Goal: Information Seeking & Learning: Learn about a topic

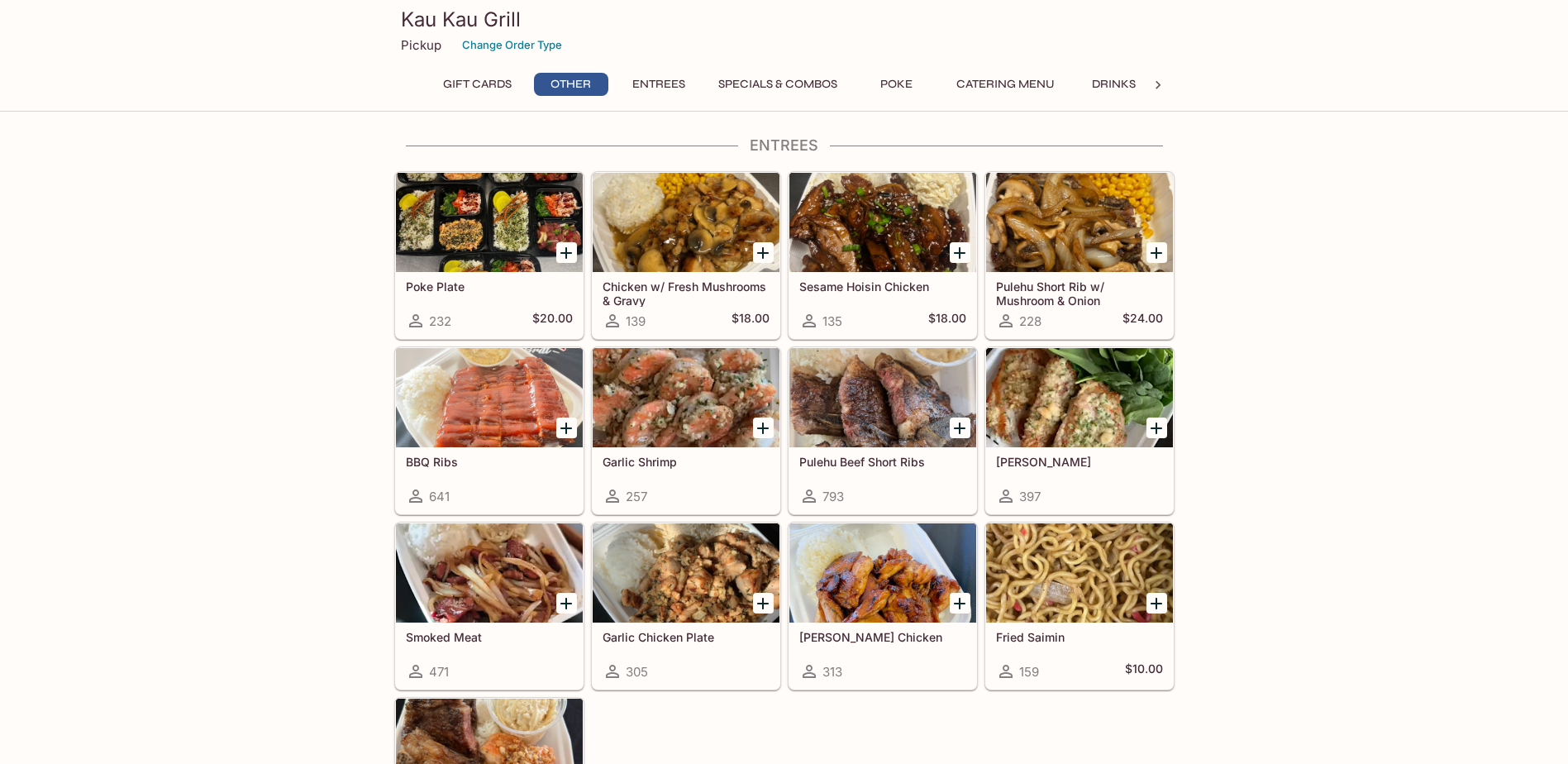
scroll to position [827, 0]
click at [677, 256] on div at bounding box center [686, 221] width 187 height 99
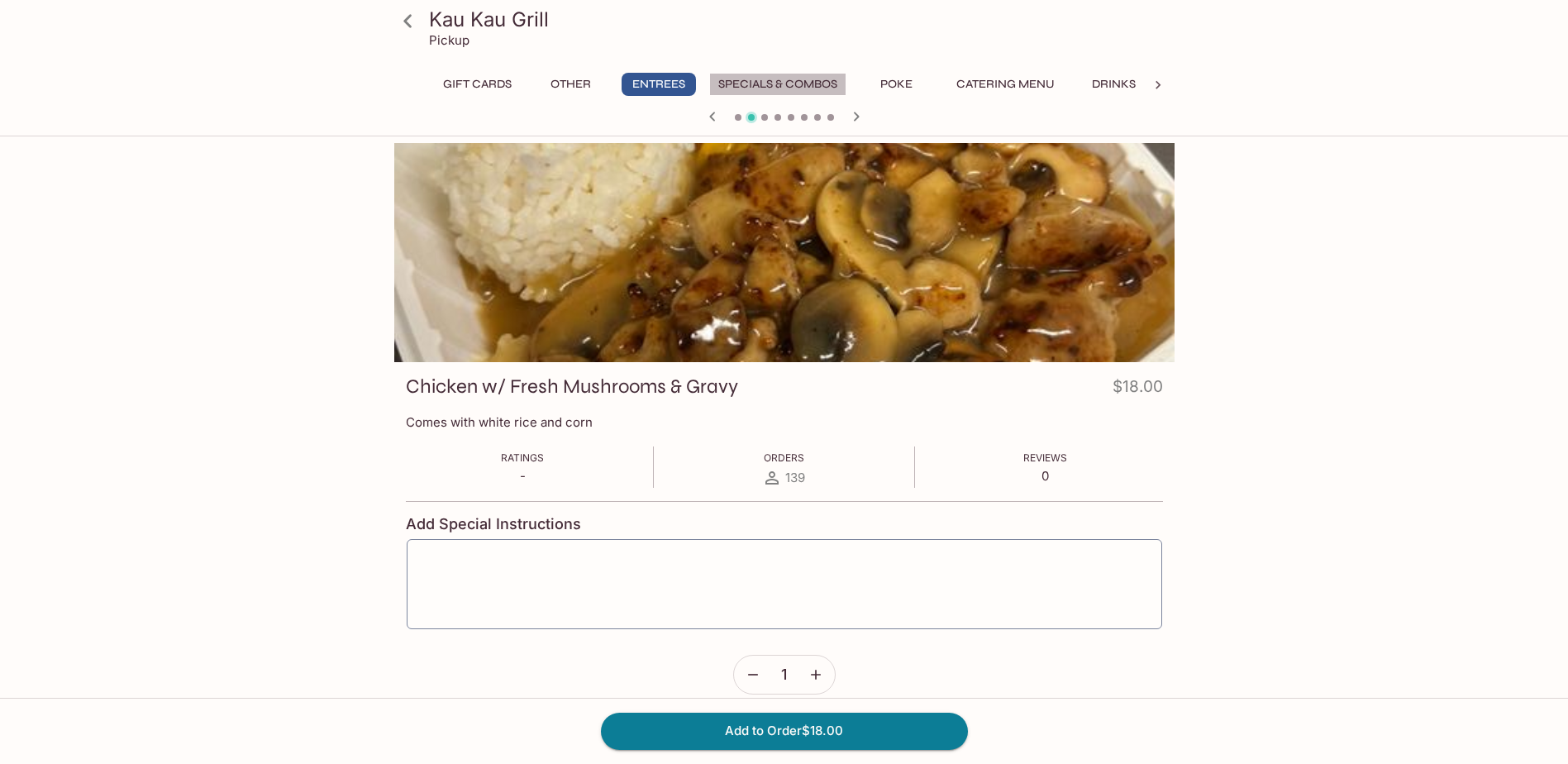
click at [768, 78] on button "Specials & Combos" at bounding box center [777, 84] width 137 height 23
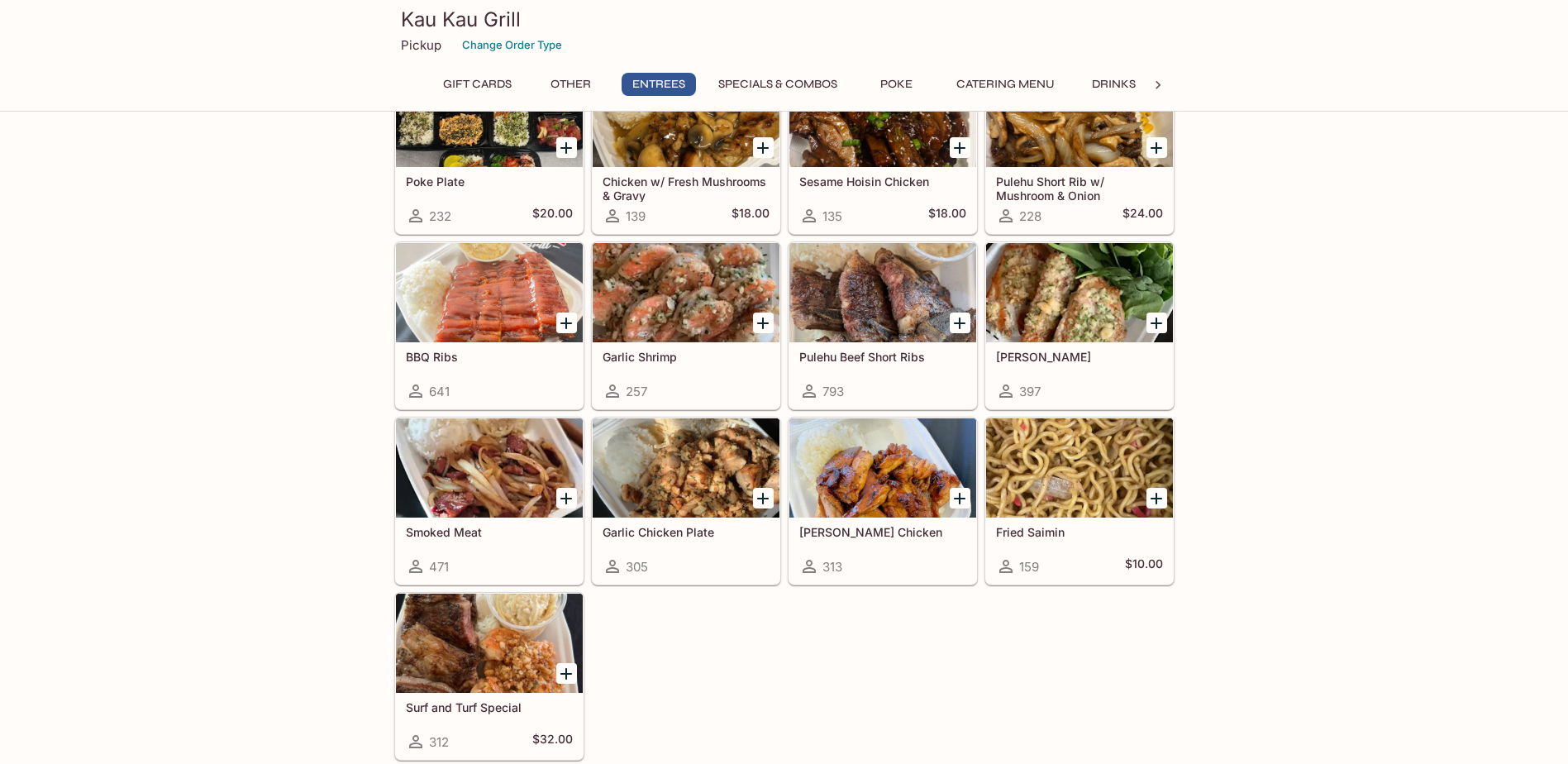
scroll to position [1014, 0]
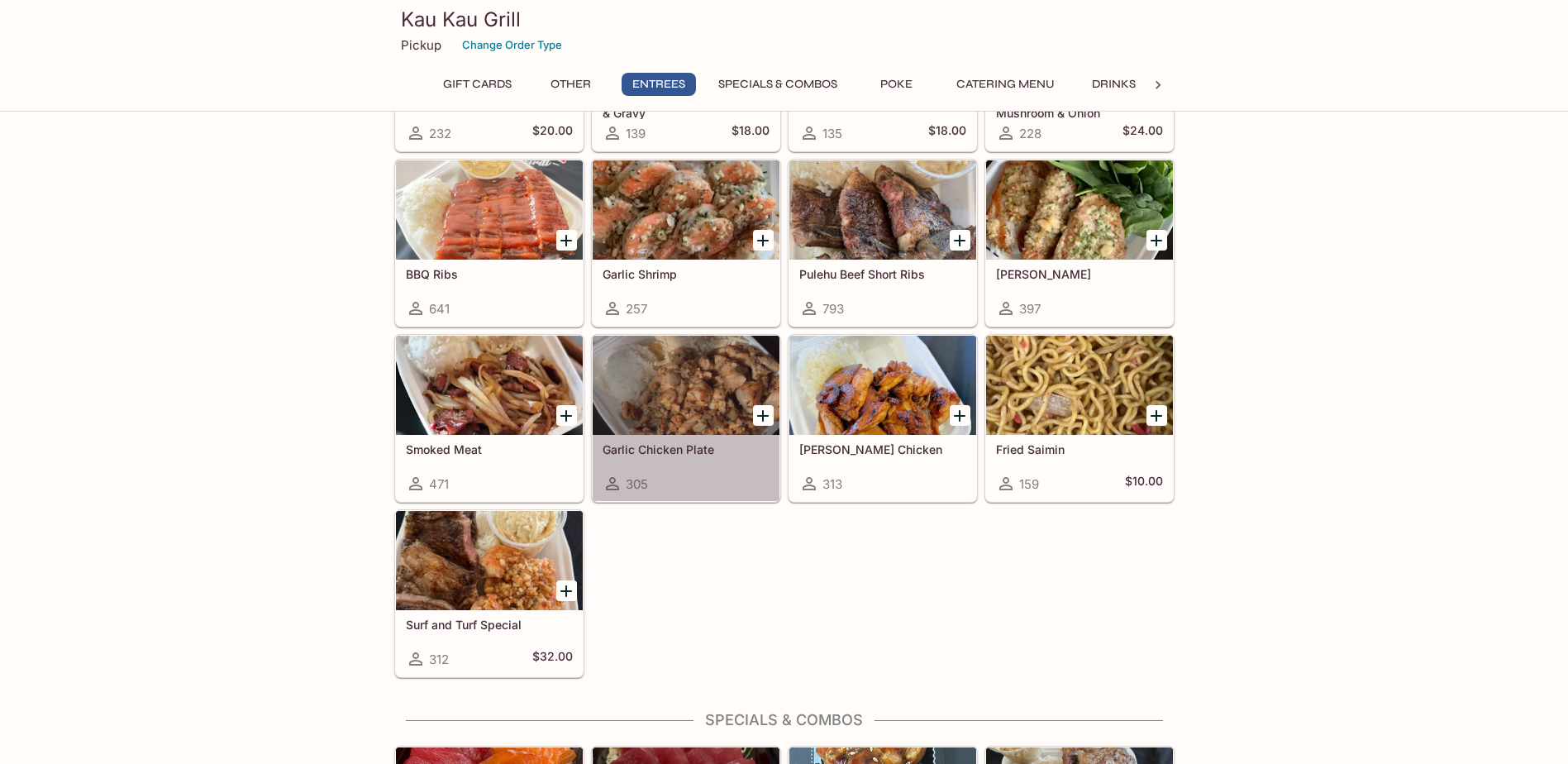
click at [673, 397] on div at bounding box center [686, 385] width 187 height 99
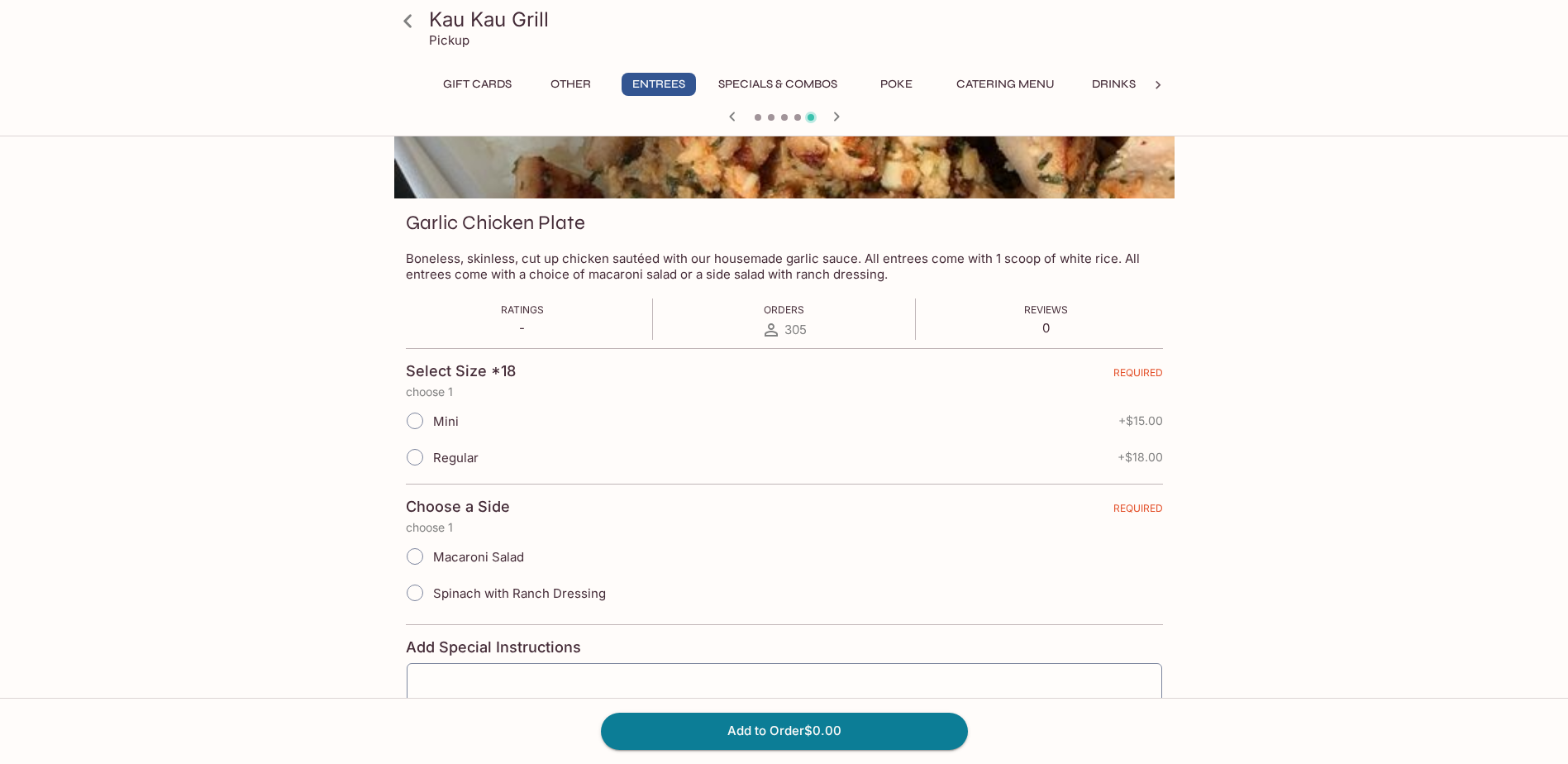
scroll to position [165, 0]
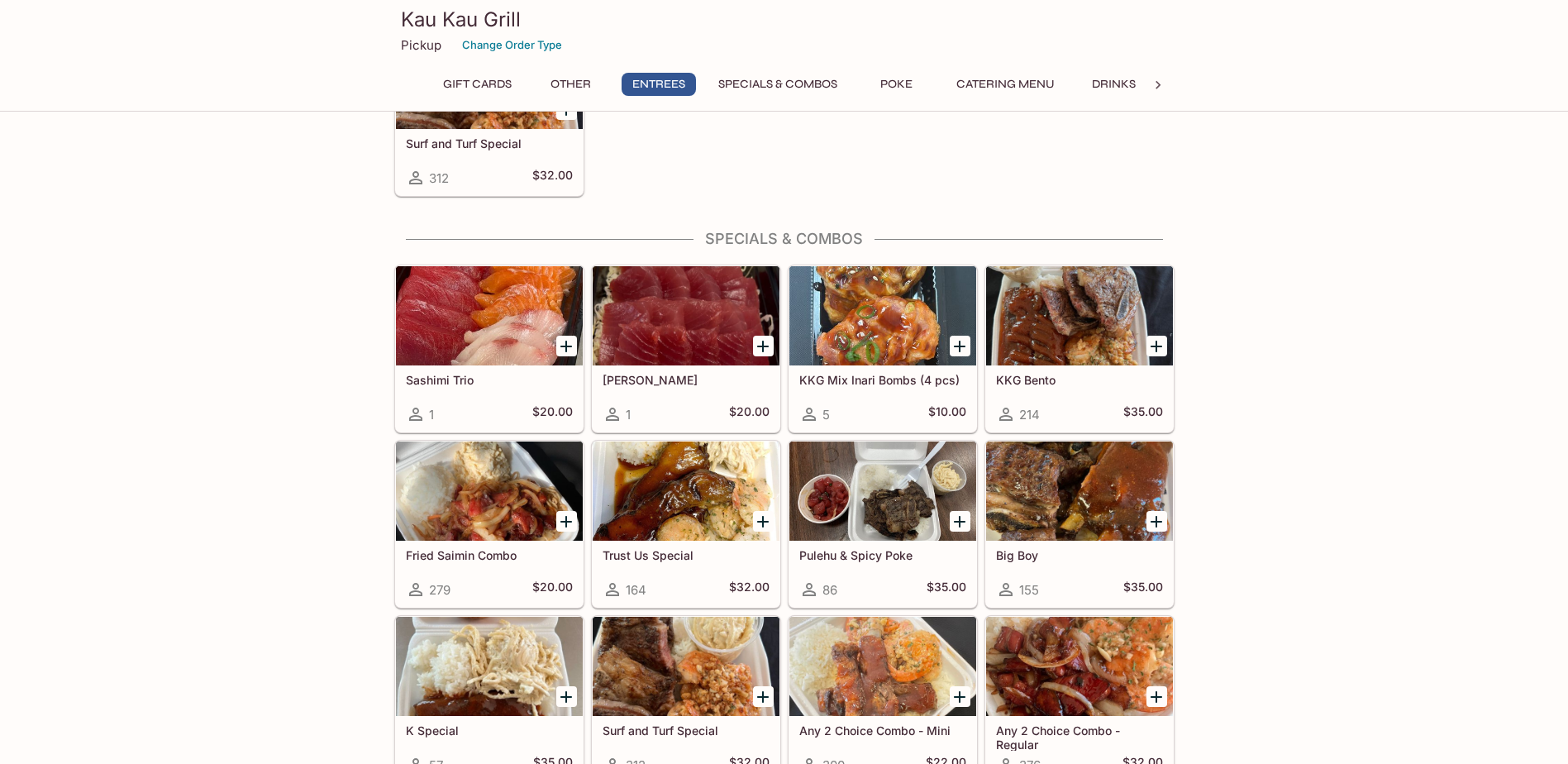
scroll to position [1510, 0]
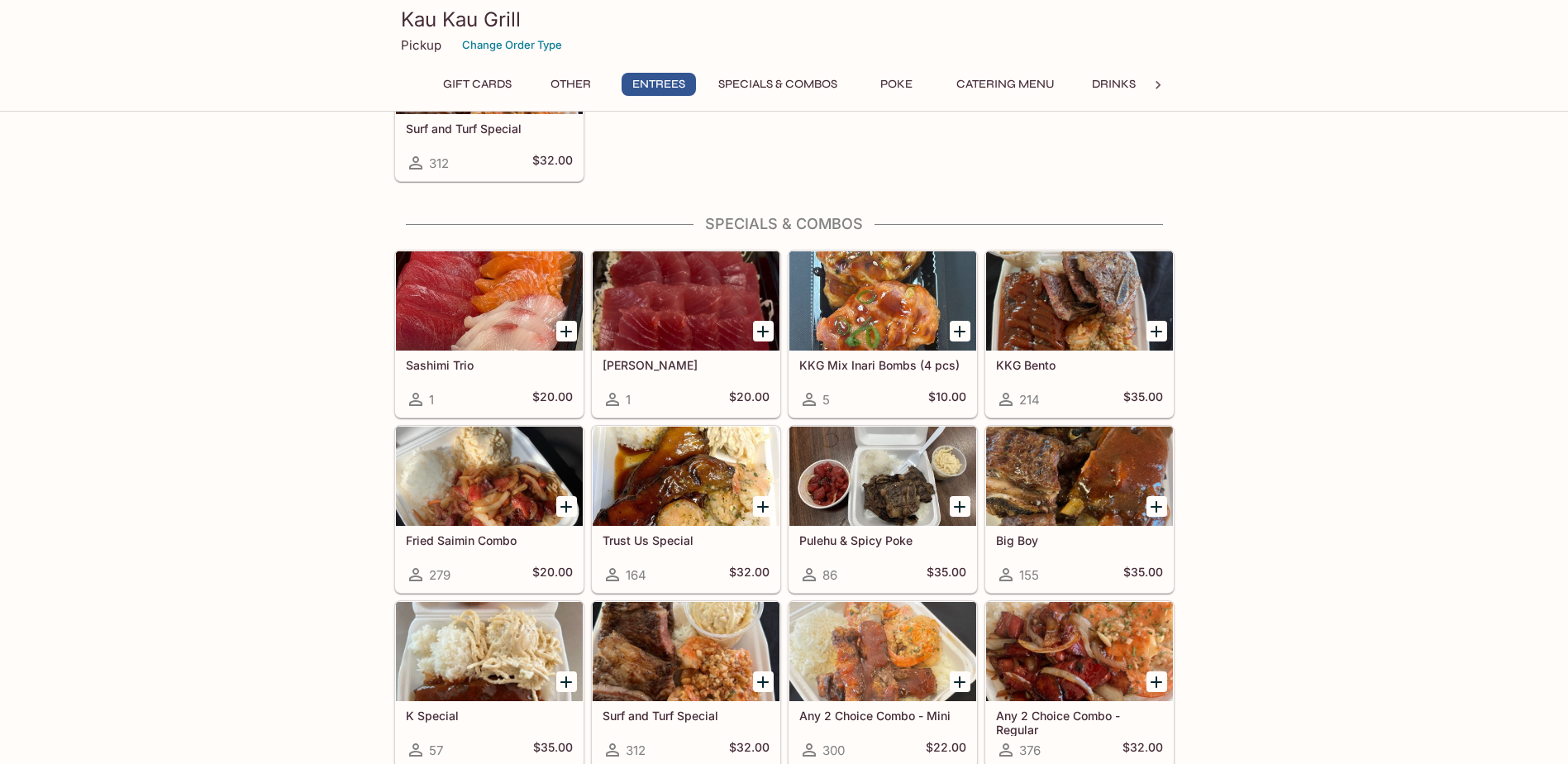
click at [894, 315] on div at bounding box center [883, 301] width 187 height 99
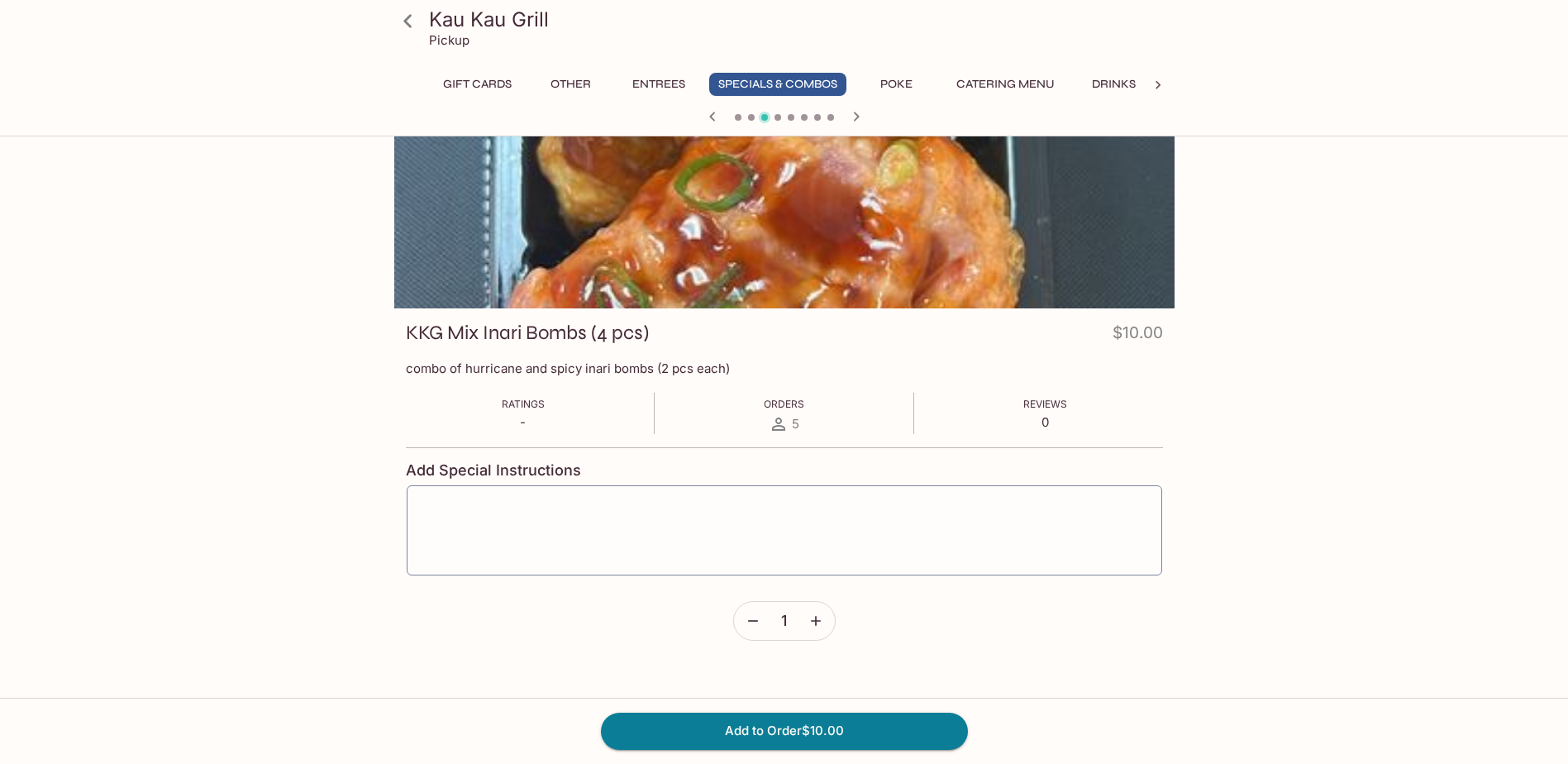
scroll to position [165, 0]
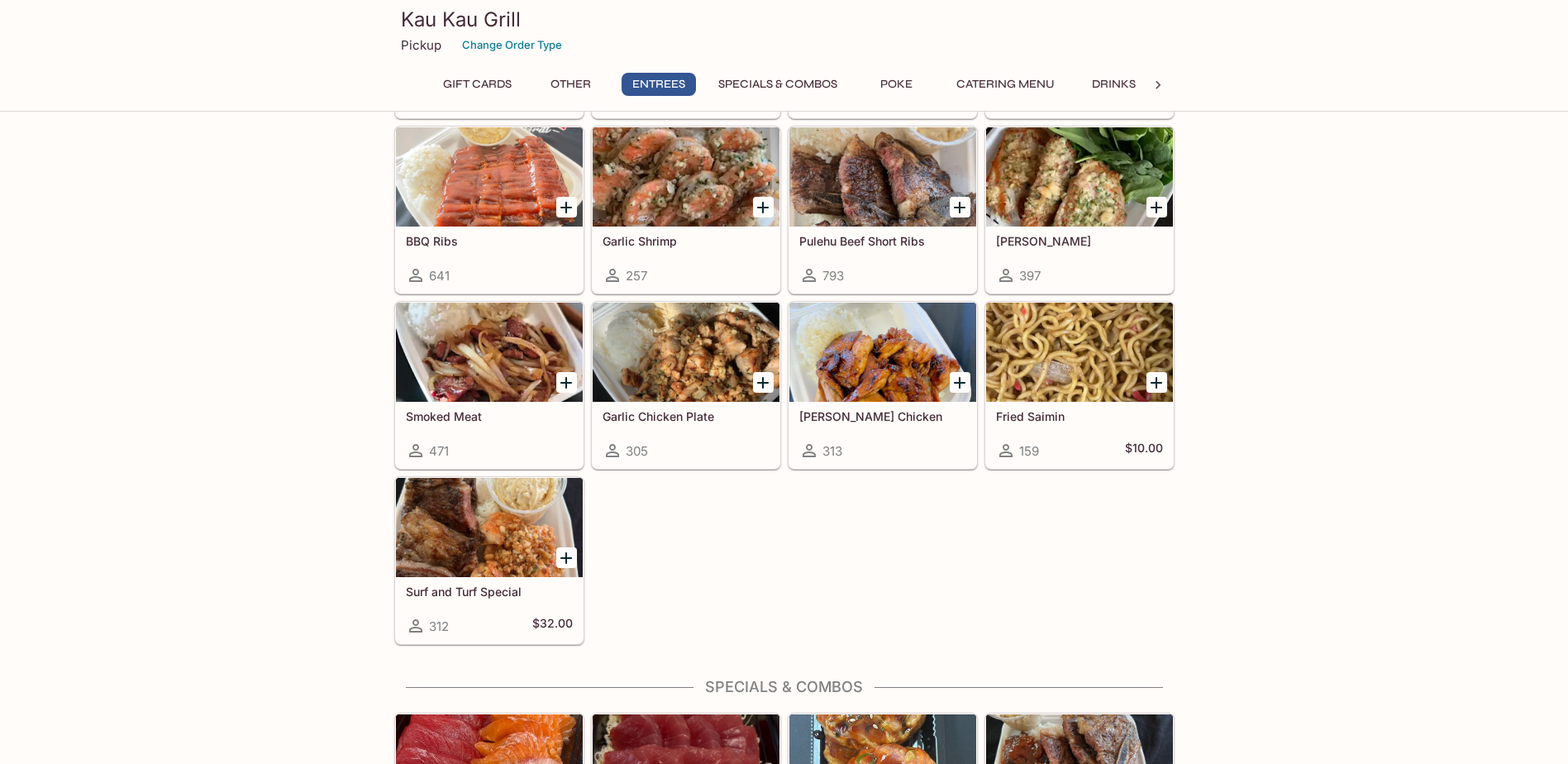
scroll to position [1043, 0]
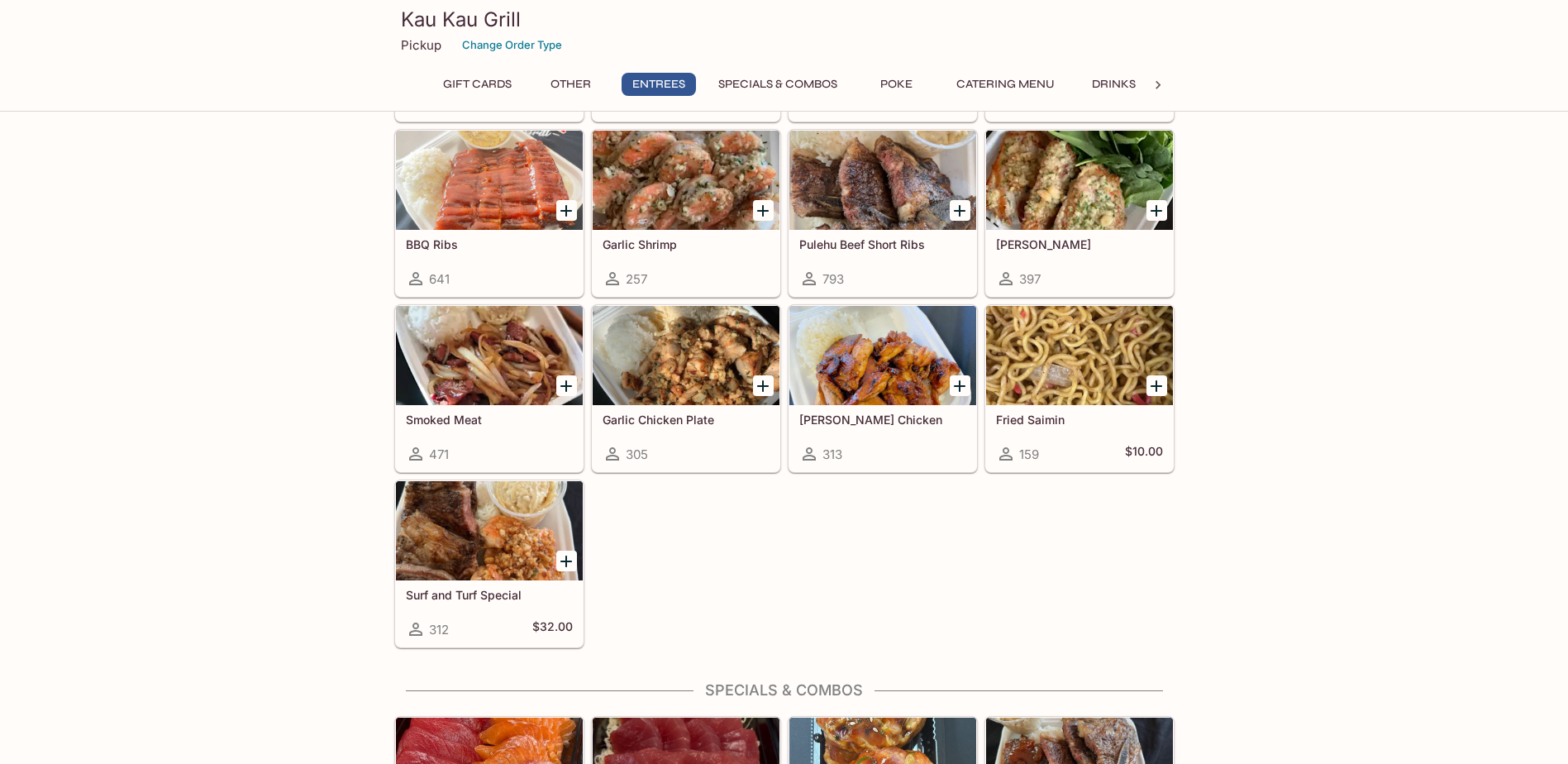
click at [901, 367] on div at bounding box center [883, 355] width 187 height 99
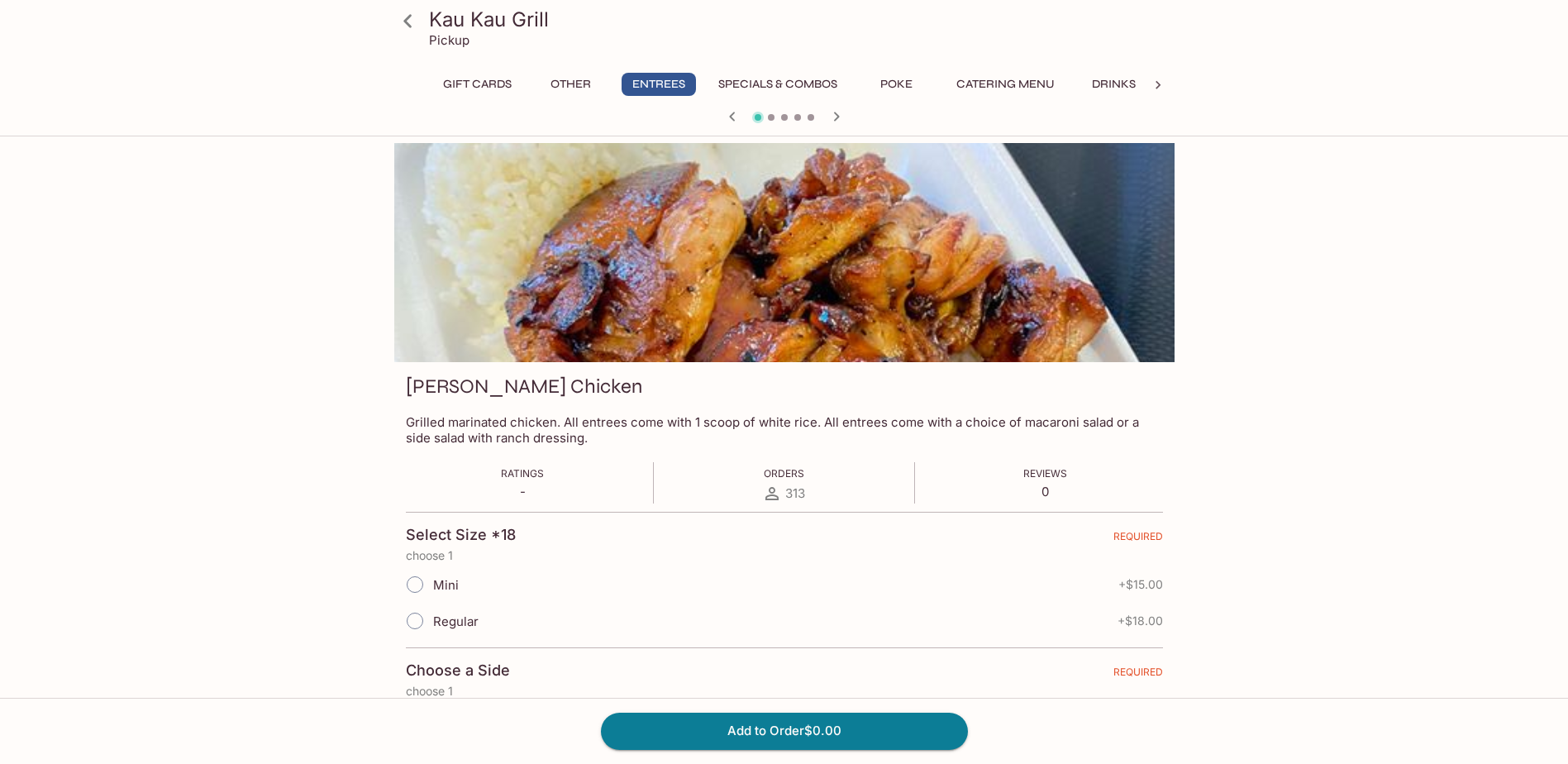
click at [401, 17] on icon at bounding box center [407, 21] width 29 height 29
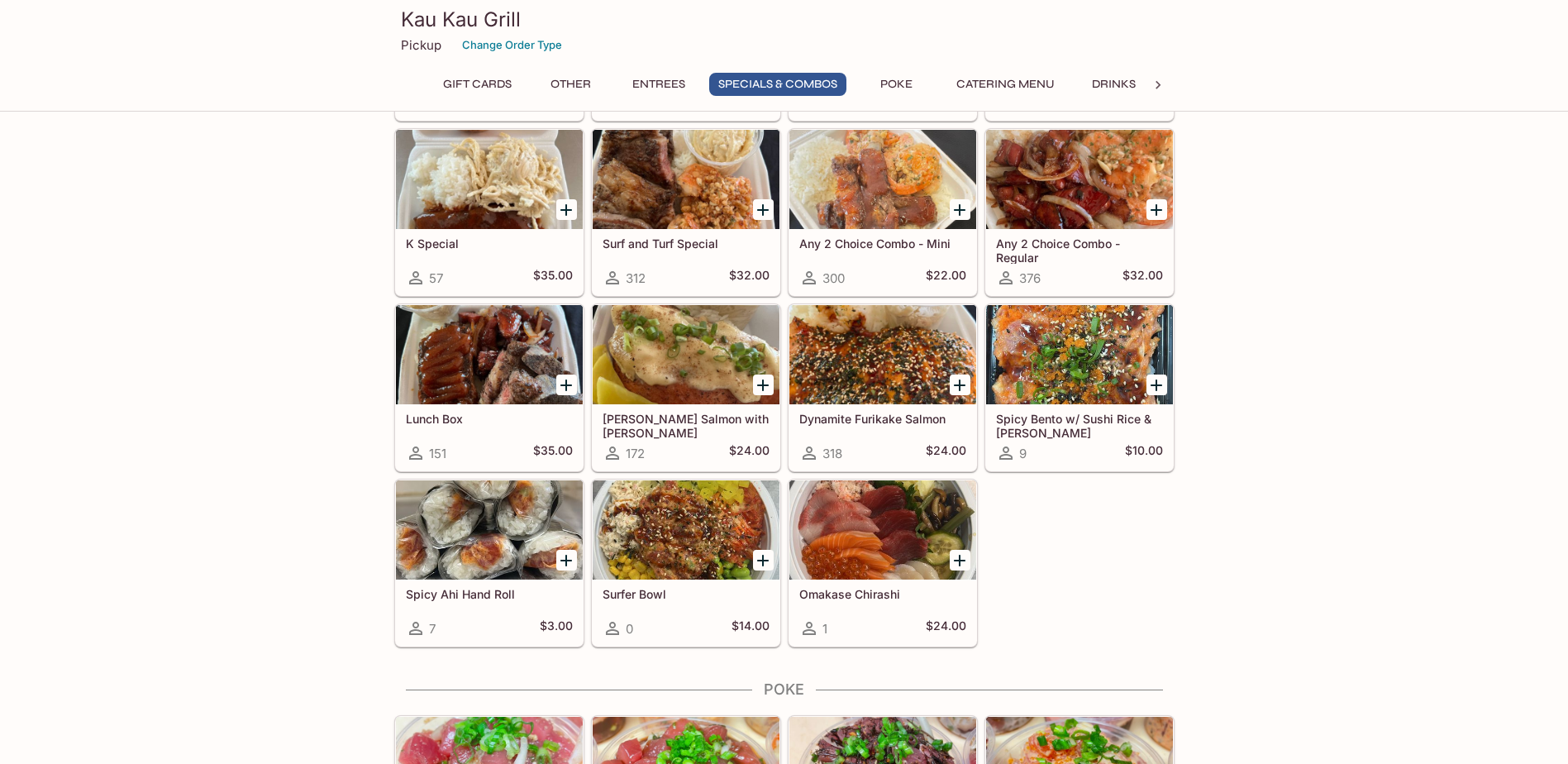
scroll to position [1952, 0]
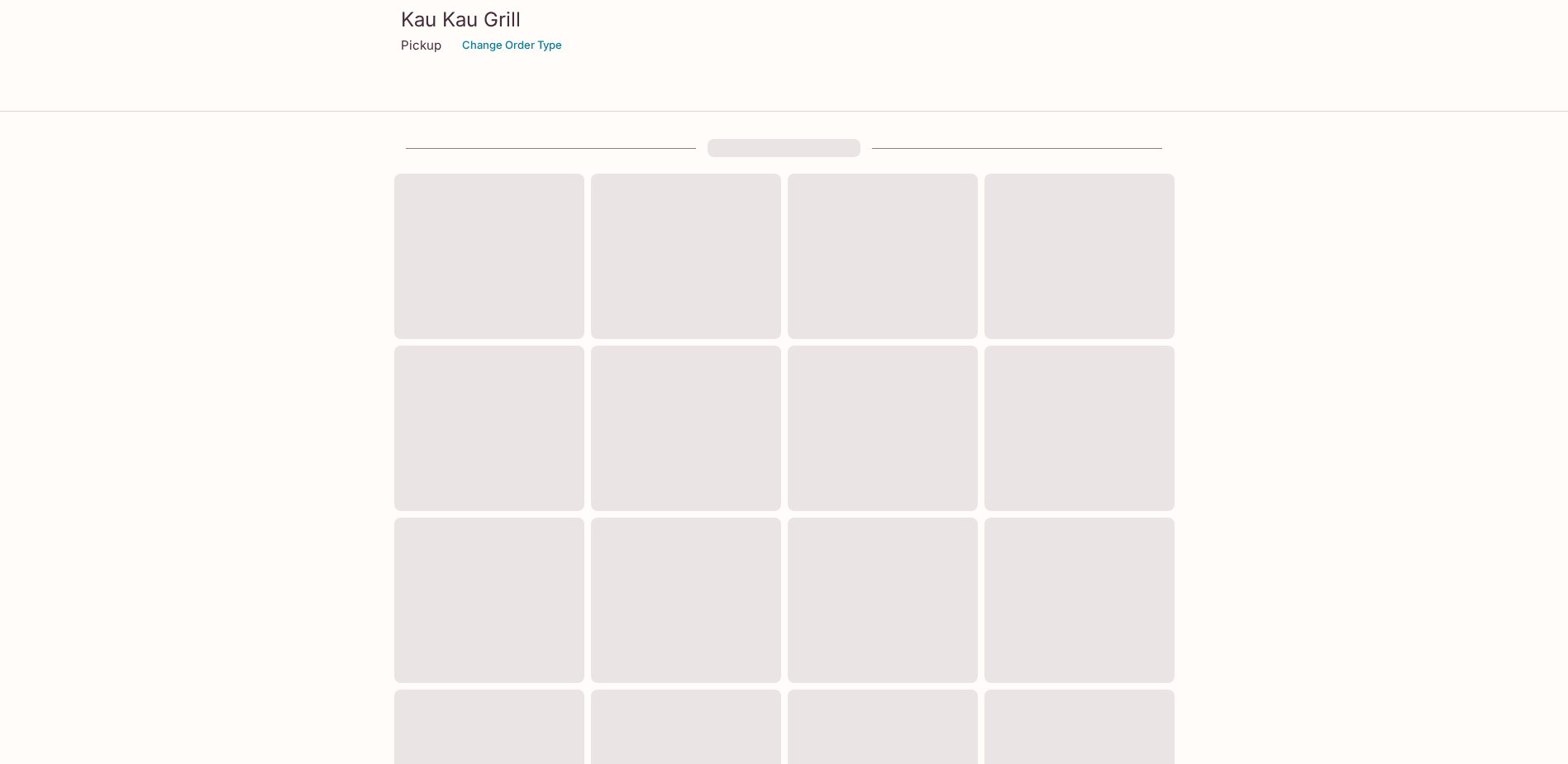
scroll to position [435, 0]
